Goal: Transaction & Acquisition: Subscribe to service/newsletter

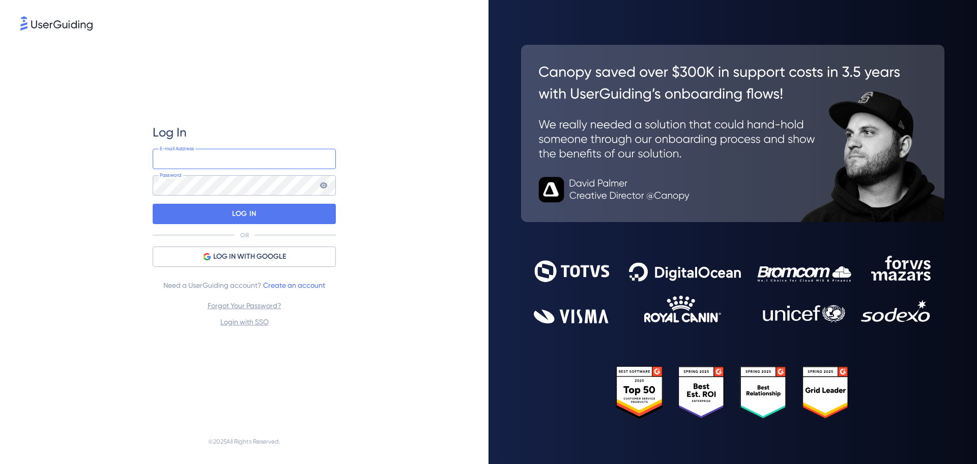
click at [230, 159] on input "email" at bounding box center [244, 159] width 183 height 20
drag, startPoint x: 281, startPoint y: 119, endPoint x: 257, endPoint y: 149, distance: 38.3
click at [280, 120] on div "Log In E-mail Address Password LOG IN OR LOG IN WITH GOOGLE Need a UserGuiding …" at bounding box center [244, 226] width 183 height 386
click at [234, 157] on input "email" at bounding box center [244, 159] width 183 height 20
click at [197, 154] on input "email" at bounding box center [244, 159] width 183 height 20
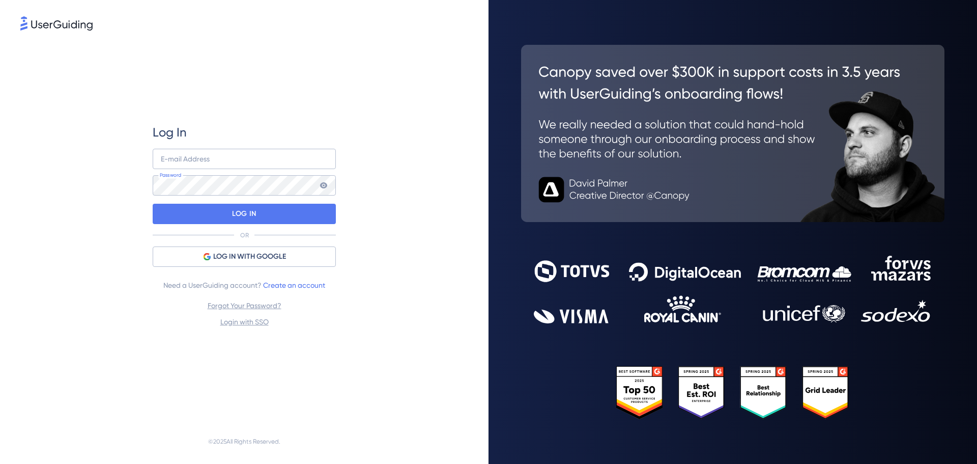
click at [449, 302] on div "Log In E-mail Address Password LOG IN OR LOG IN WITH GOOGLE Need a UserGuiding …" at bounding box center [244, 226] width 448 height 386
click at [299, 283] on link "Create an account" at bounding box center [294, 285] width 62 height 8
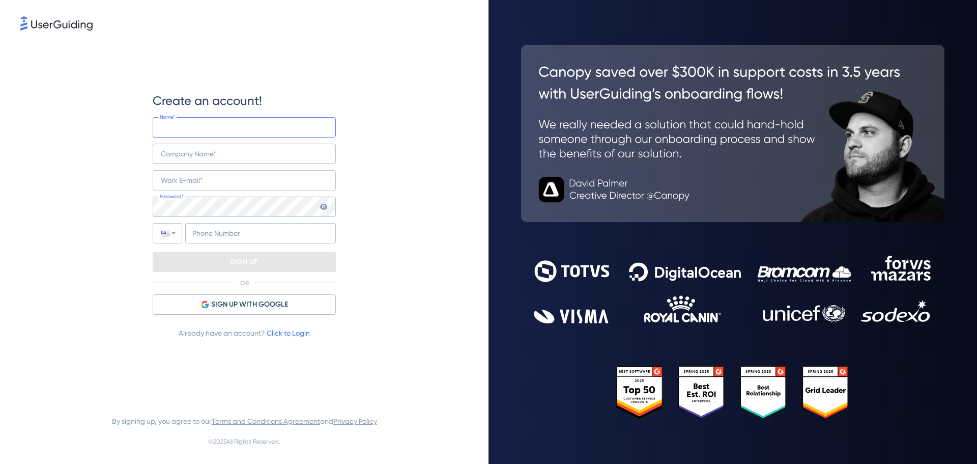
type input "+55"
click at [212, 125] on input "text" at bounding box center [244, 127] width 183 height 20
paste input "[EMAIL_ADDRESS][DOMAIN_NAME]"
type input "[EMAIL_ADDRESS][DOMAIN_NAME]"
click at [183, 185] on input "email" at bounding box center [244, 180] width 183 height 20
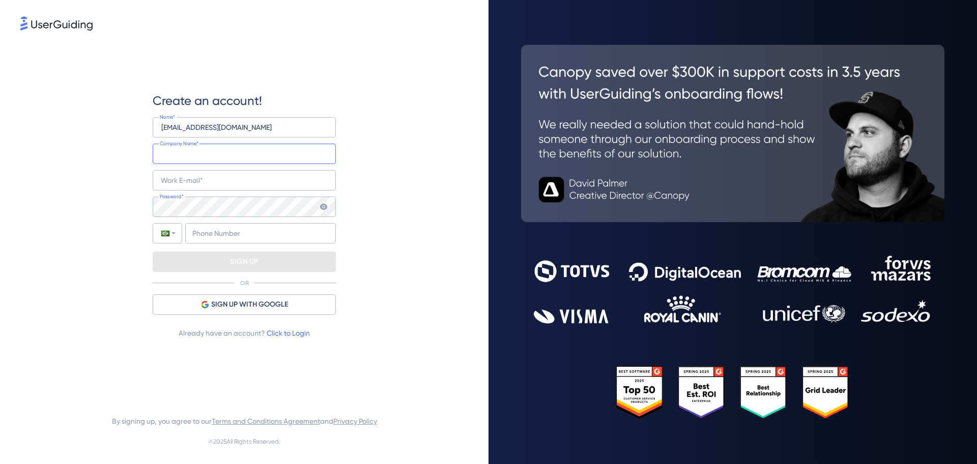
click at [182, 157] on input "text" at bounding box center [244, 154] width 183 height 20
paste input "[EMAIL_ADDRESS][DOMAIN_NAME]"
type input "[EMAIL_ADDRESS][DOMAIN_NAME]"
click at [170, 183] on input "email" at bounding box center [244, 180] width 183 height 20
paste input "[EMAIL_ADDRESS][DOMAIN_NAME]"
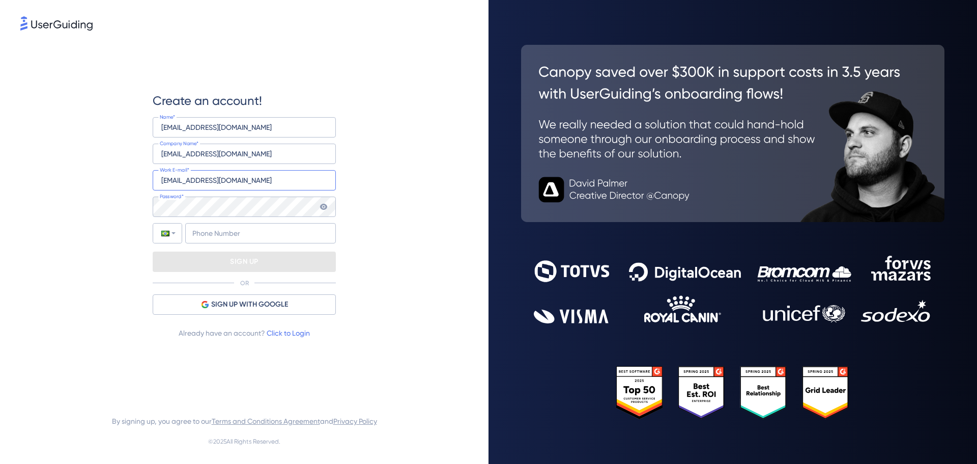
type input "[EMAIL_ADDRESS][DOMAIN_NAME]"
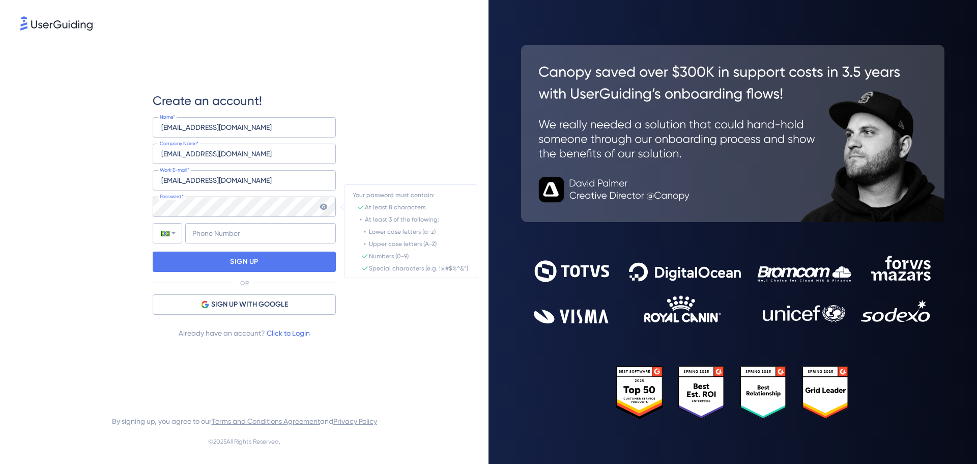
click at [231, 244] on div "Create an account! [EMAIL_ADDRESS][DOMAIN_NAME] Name* [EMAIL_ADDRESS][DOMAIN_NA…" at bounding box center [244, 216] width 183 height 246
click at [238, 236] on input "+55" at bounding box center [260, 233] width 151 height 20
type input "[PHONE_NUMBER]"
click at [297, 263] on div "SIGN UP" at bounding box center [244, 261] width 183 height 20
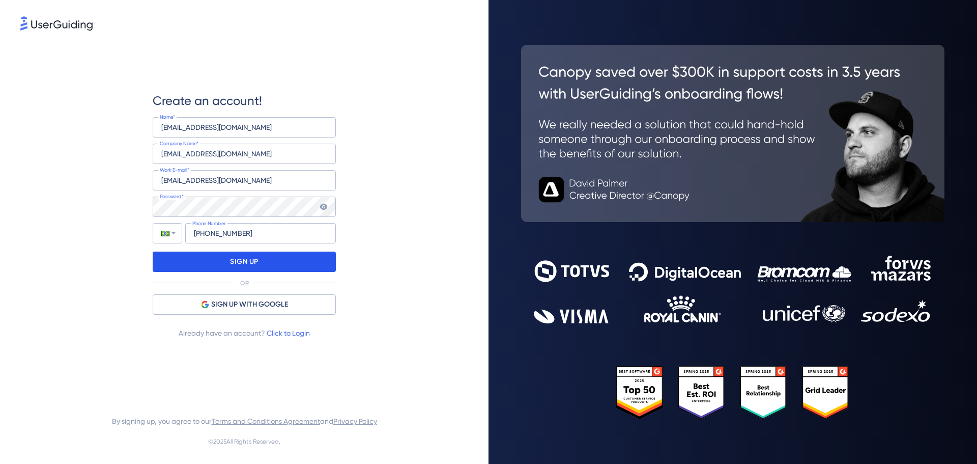
click at [254, 264] on p "SIGN UP" at bounding box center [244, 261] width 29 height 16
